Goal: Task Accomplishment & Management: Manage account settings

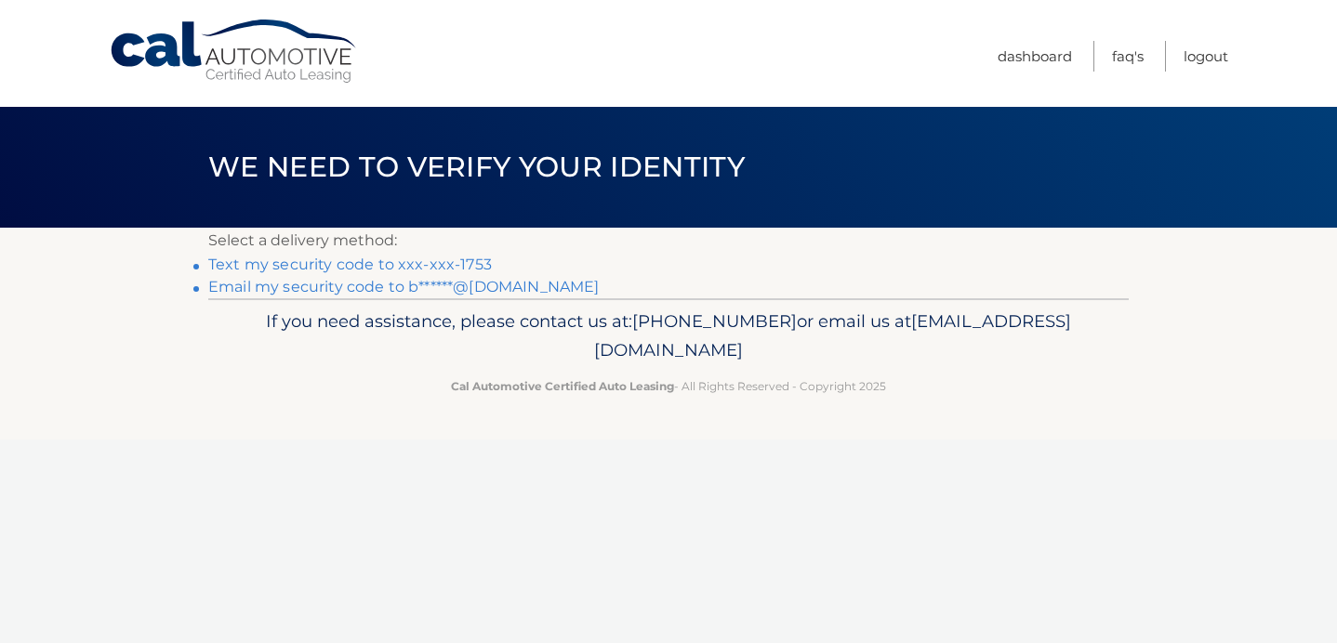
click at [357, 289] on link "Email my security code to b******@msn.com" at bounding box center [403, 287] width 391 height 18
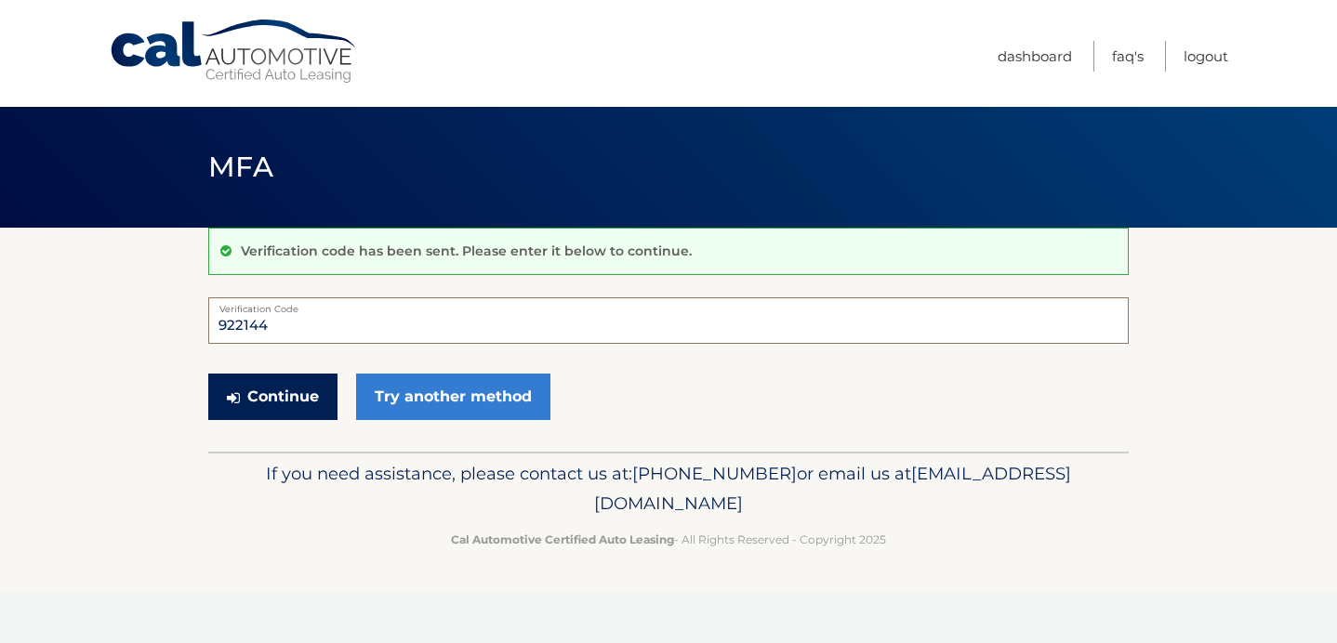
type input "922144"
click at [313, 396] on button "Continue" at bounding box center [272, 397] width 129 height 46
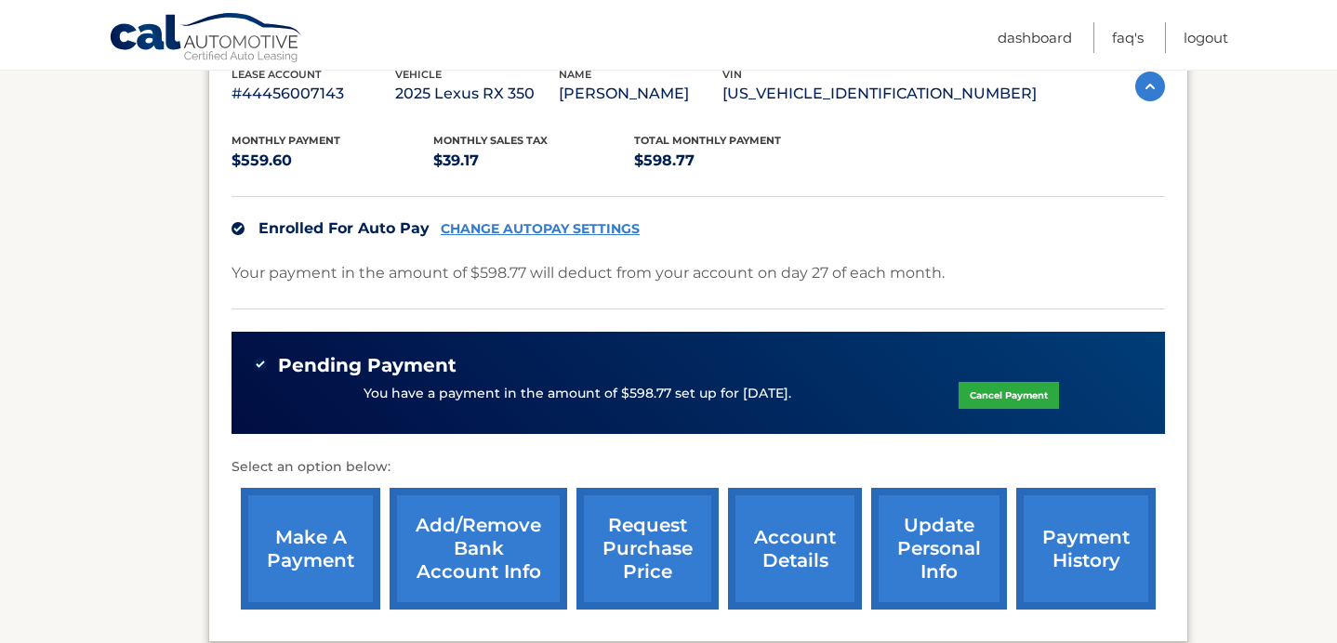
scroll to position [348, 0]
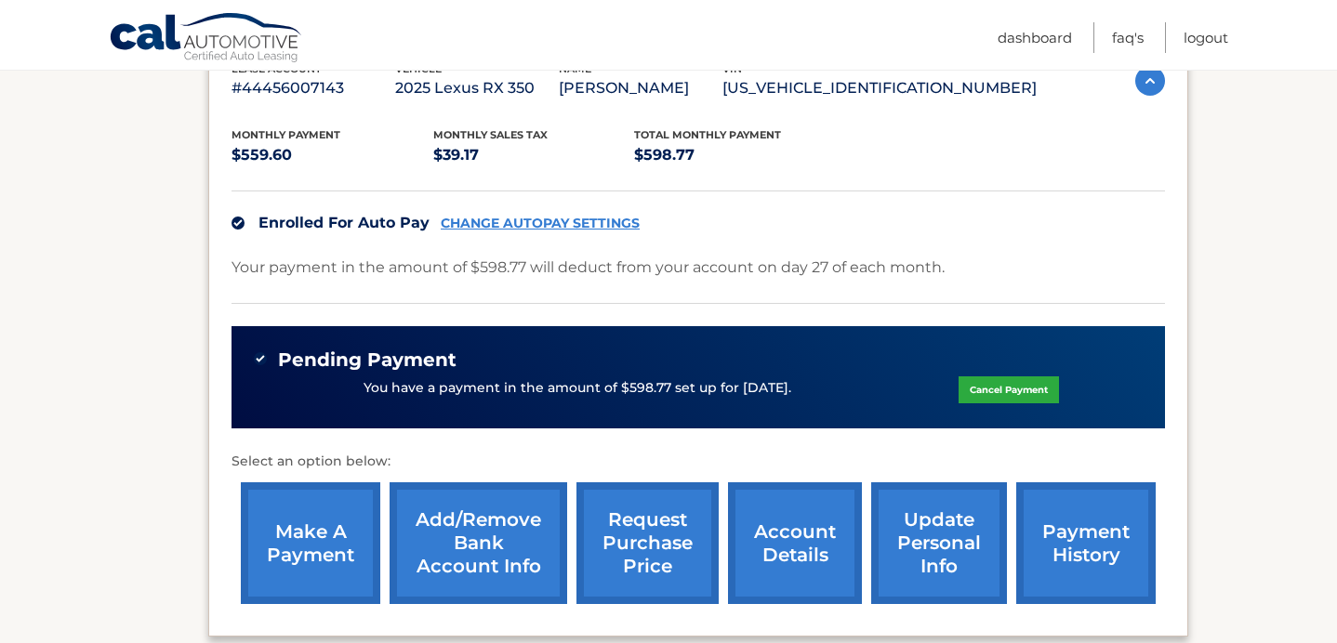
click at [797, 532] on link "account details" at bounding box center [795, 543] width 134 height 122
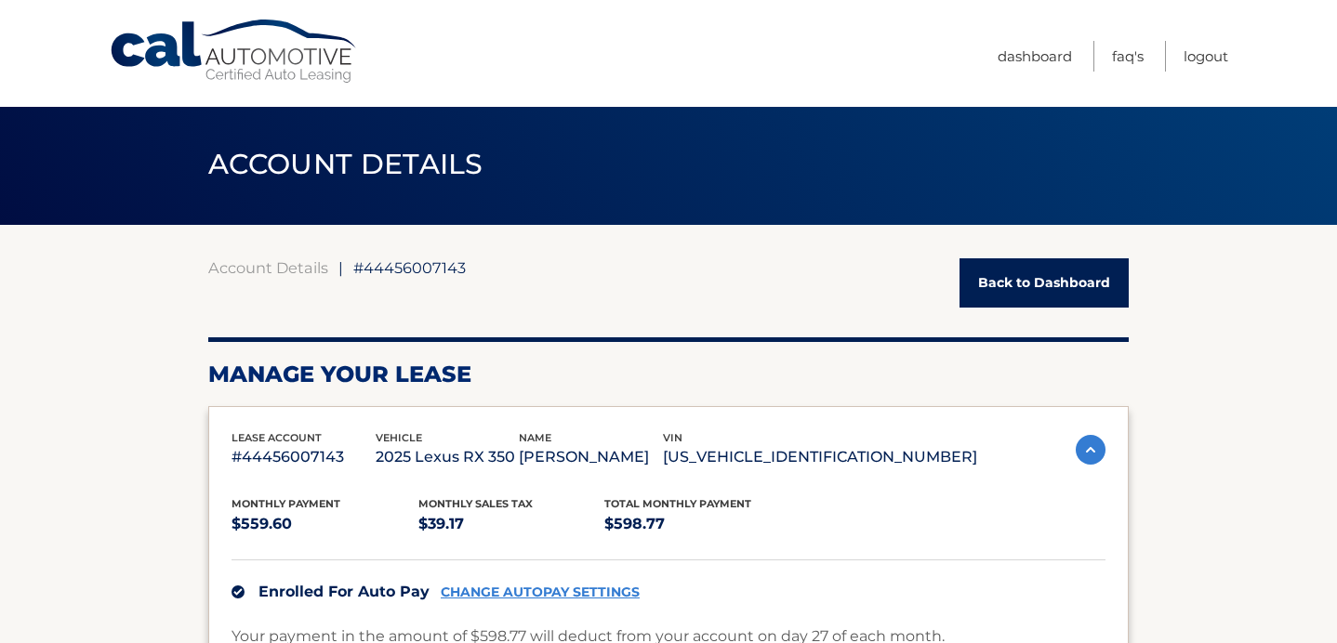
scroll to position [8, 0]
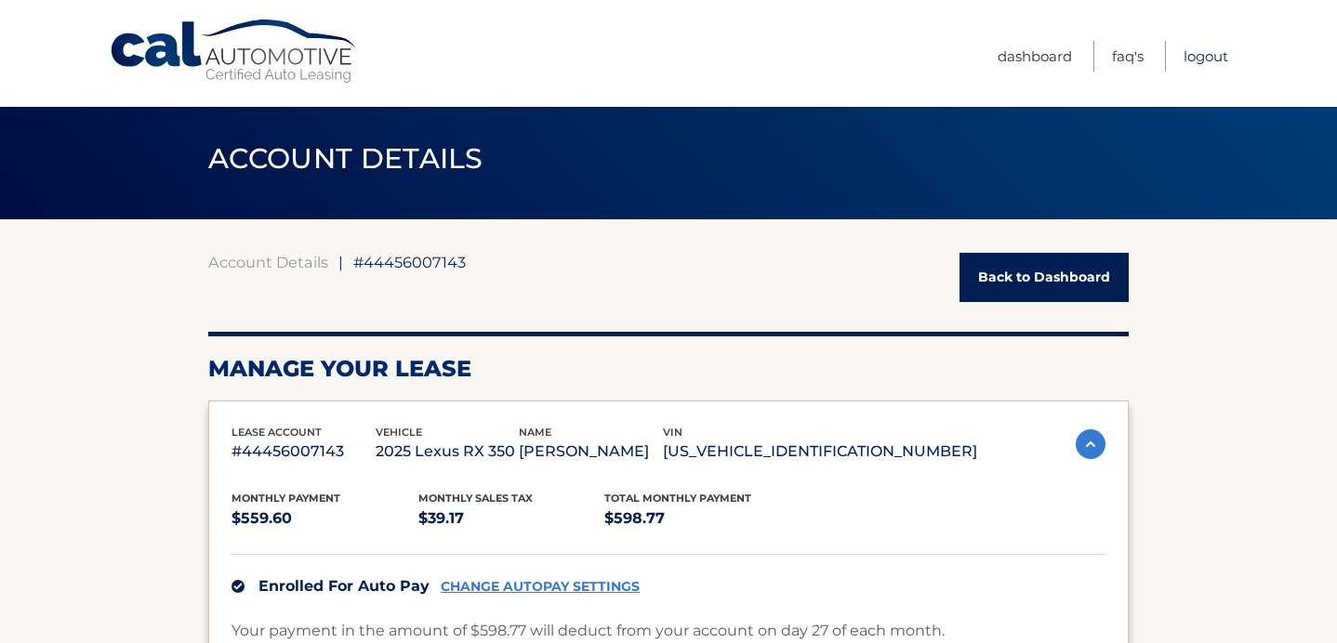
click at [1204, 55] on link "Logout" at bounding box center [1205, 56] width 45 height 31
